Goal: Information Seeking & Learning: Learn about a topic

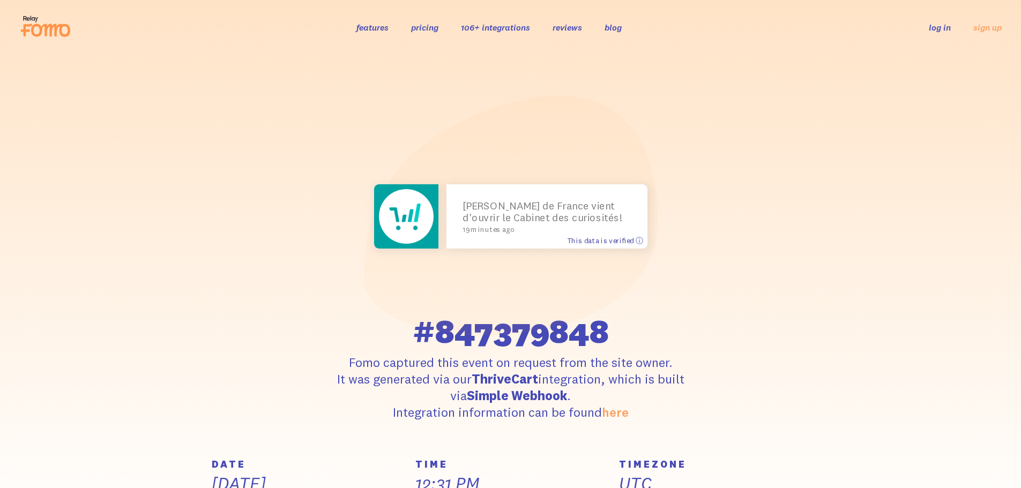
click at [637, 243] on span "This data is verified ⓘ" at bounding box center [605, 240] width 76 height 9
click at [640, 241] on span "This data is verified ⓘ" at bounding box center [605, 240] width 76 height 9
click at [628, 241] on span "This data is verified ⓘ" at bounding box center [605, 240] width 76 height 9
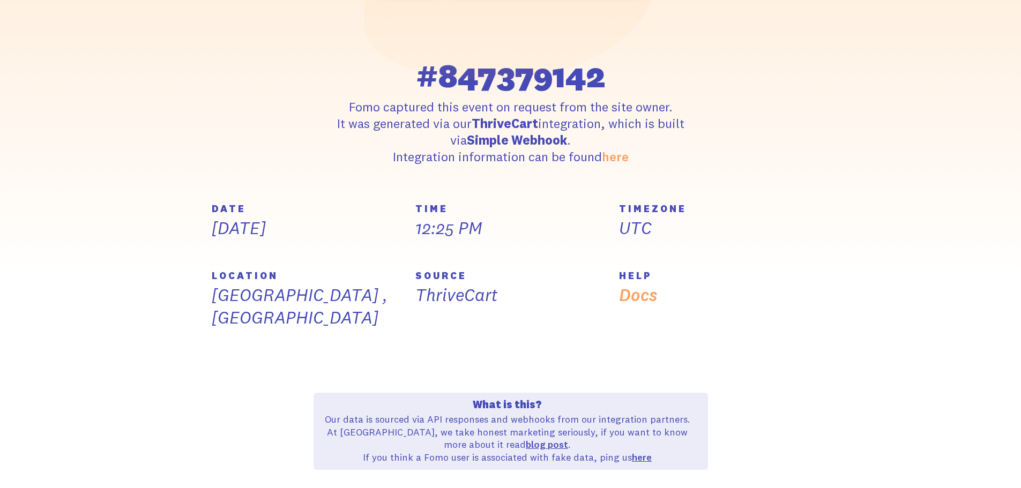
scroll to position [224, 0]
